Goal: Contribute content: Contribute content

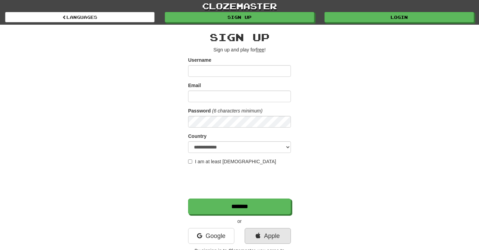
click at [277, 230] on link "Apple" at bounding box center [268, 236] width 46 height 16
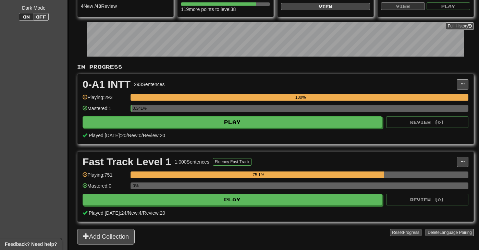
scroll to position [96, 0]
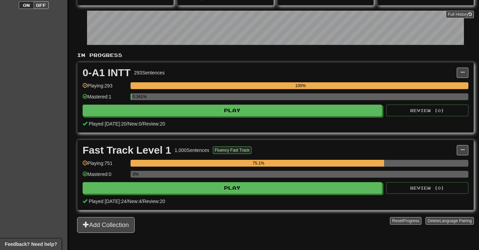
click at [242, 151] on button "Fluency Fast Track" at bounding box center [232, 150] width 39 height 8
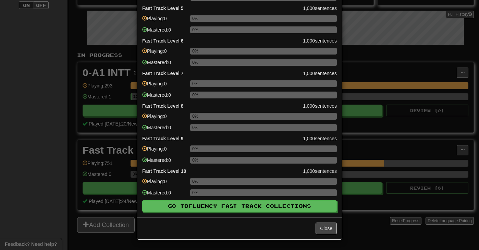
scroll to position [159, 0]
click at [395, 82] on div "× Fluency Fast Track Progress Fast Track Level 1 1,000 sentences Playing: 751 7…" at bounding box center [239, 125] width 479 height 250
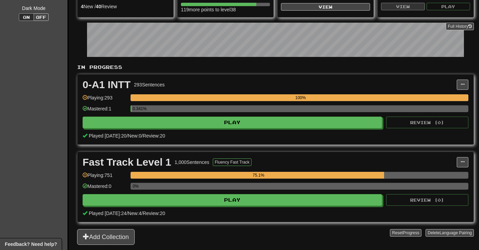
scroll to position [81, 0]
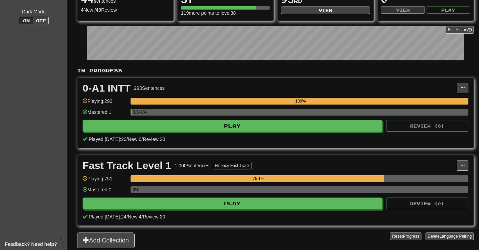
click at [464, 87] on span at bounding box center [463, 88] width 4 height 4
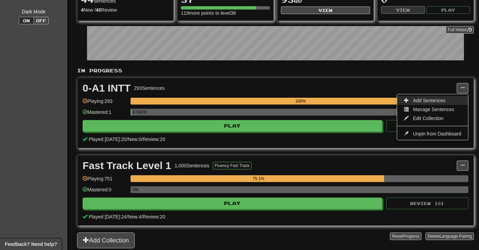
click at [450, 97] on link "Add Sentences" at bounding box center [432, 100] width 71 height 9
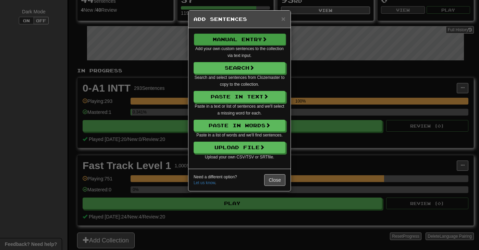
click at [255, 41] on button "Manual Entry" at bounding box center [240, 40] width 92 height 12
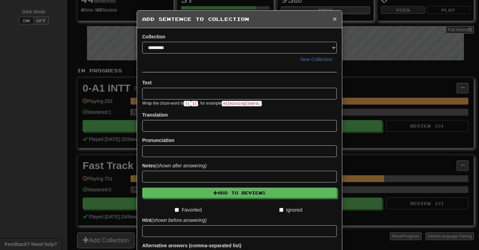
click at [336, 20] on span "×" at bounding box center [335, 19] width 4 height 8
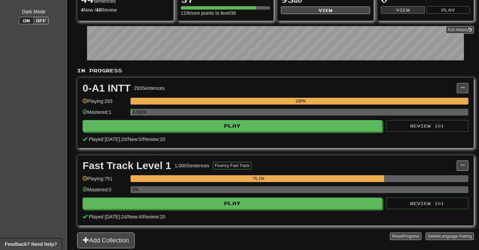
click at [464, 86] on span at bounding box center [463, 88] width 4 height 4
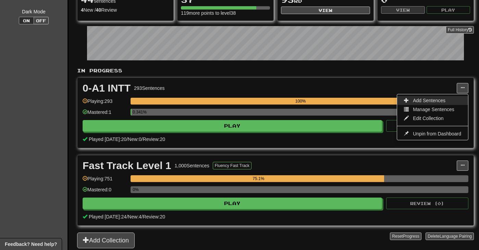
click at [439, 102] on span "Add Sentences" at bounding box center [429, 100] width 33 height 5
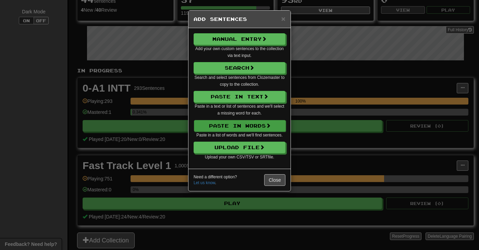
click at [255, 121] on button "Paste in Words" at bounding box center [240, 126] width 92 height 12
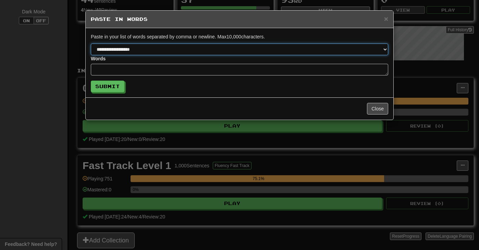
select select "*"
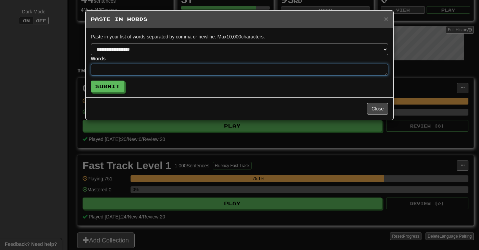
click at [174, 69] on textarea at bounding box center [240, 70] width 298 height 12
paste textarea "**********"
type textarea "**********"
type textarea "*"
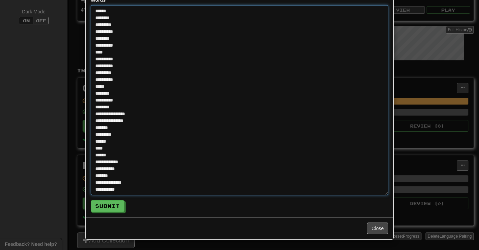
scroll to position [59, 0]
type textarea "**********"
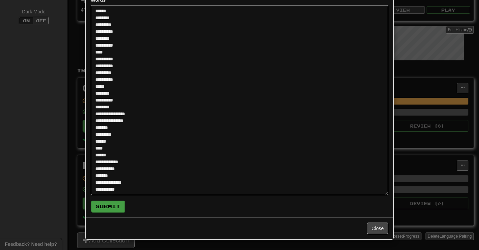
click at [112, 210] on button "Submit" at bounding box center [108, 207] width 34 height 12
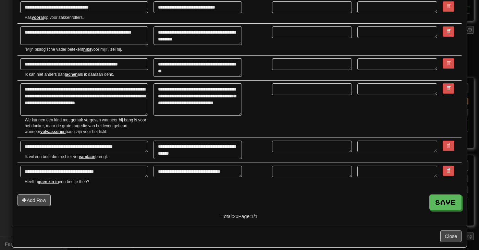
scroll to position [445, 0]
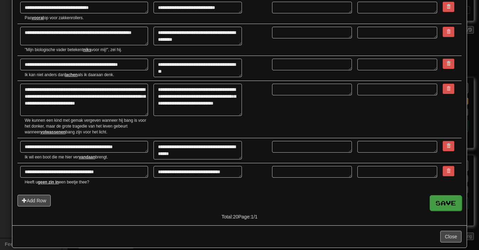
click at [456, 198] on button "Save" at bounding box center [446, 203] width 32 height 16
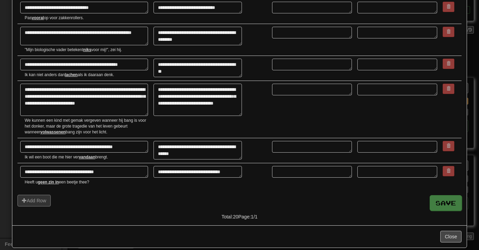
type textarea "*"
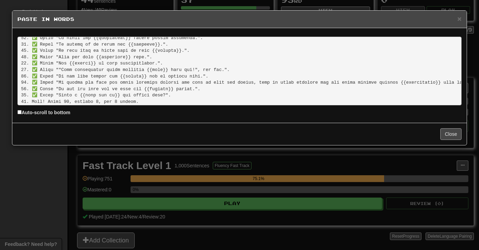
scroll to position [68, 0]
click at [456, 135] on button "Close" at bounding box center [451, 134] width 21 height 12
